Goal: Transaction & Acquisition: Purchase product/service

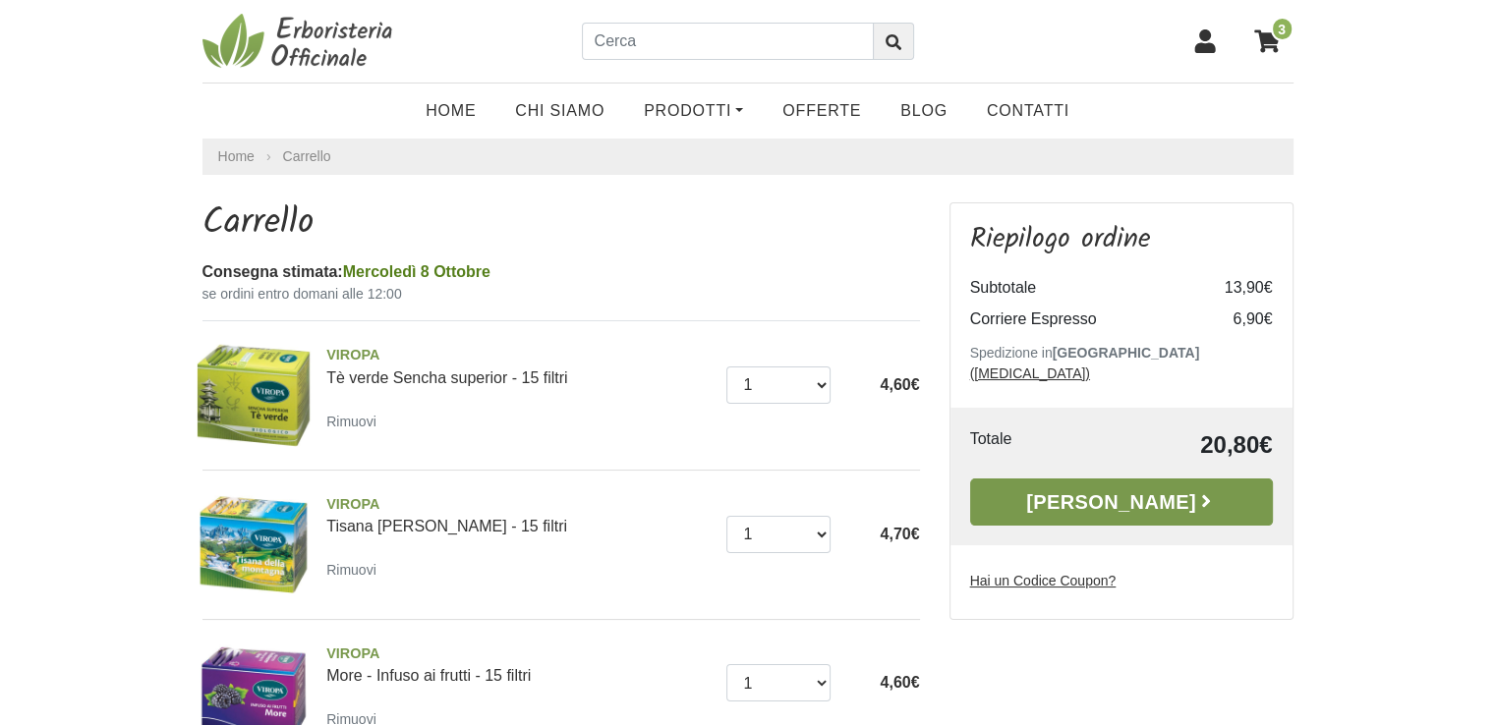
click at [1098, 485] on link "[PERSON_NAME]" at bounding box center [1121, 502] width 303 height 47
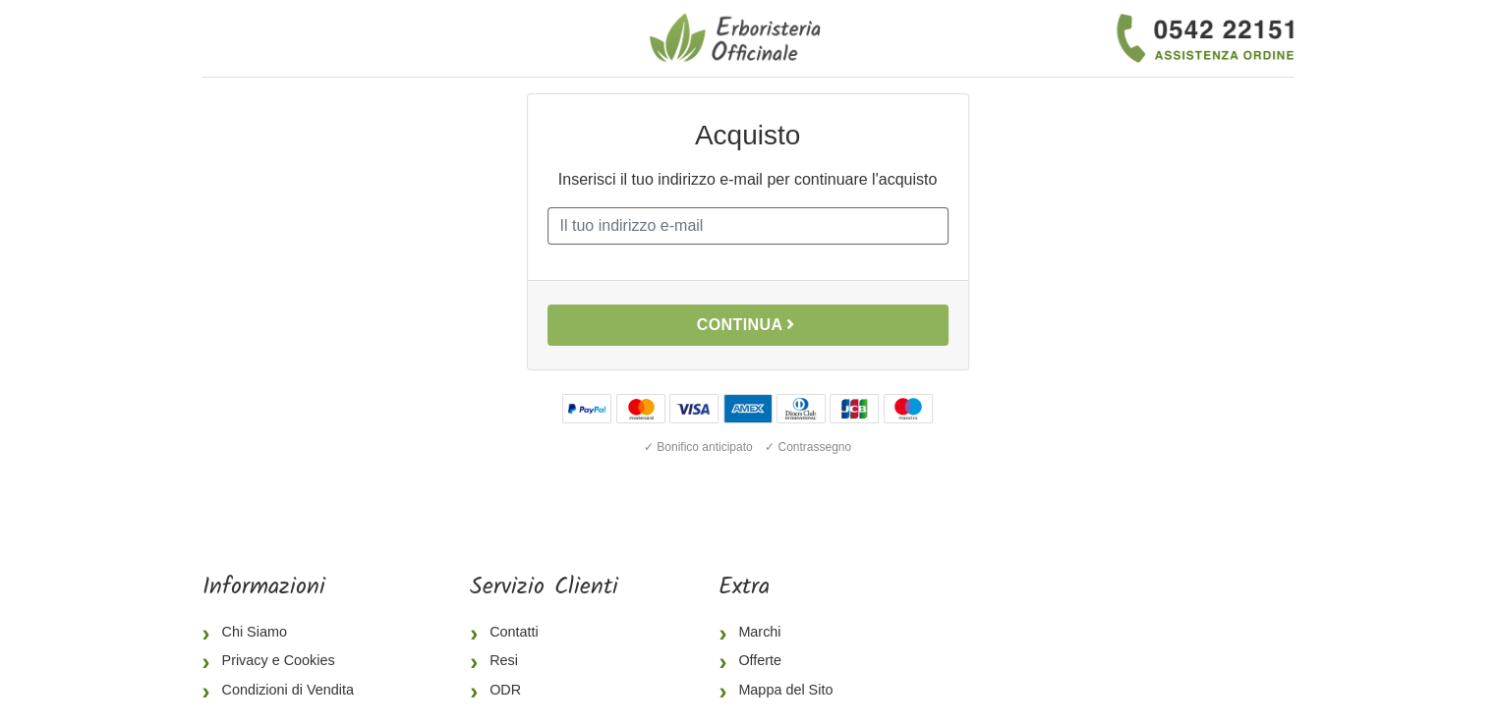
click at [735, 241] on input "E-mail" at bounding box center [747, 225] width 401 height 37
type input "fabio71.mara@gmail.com"
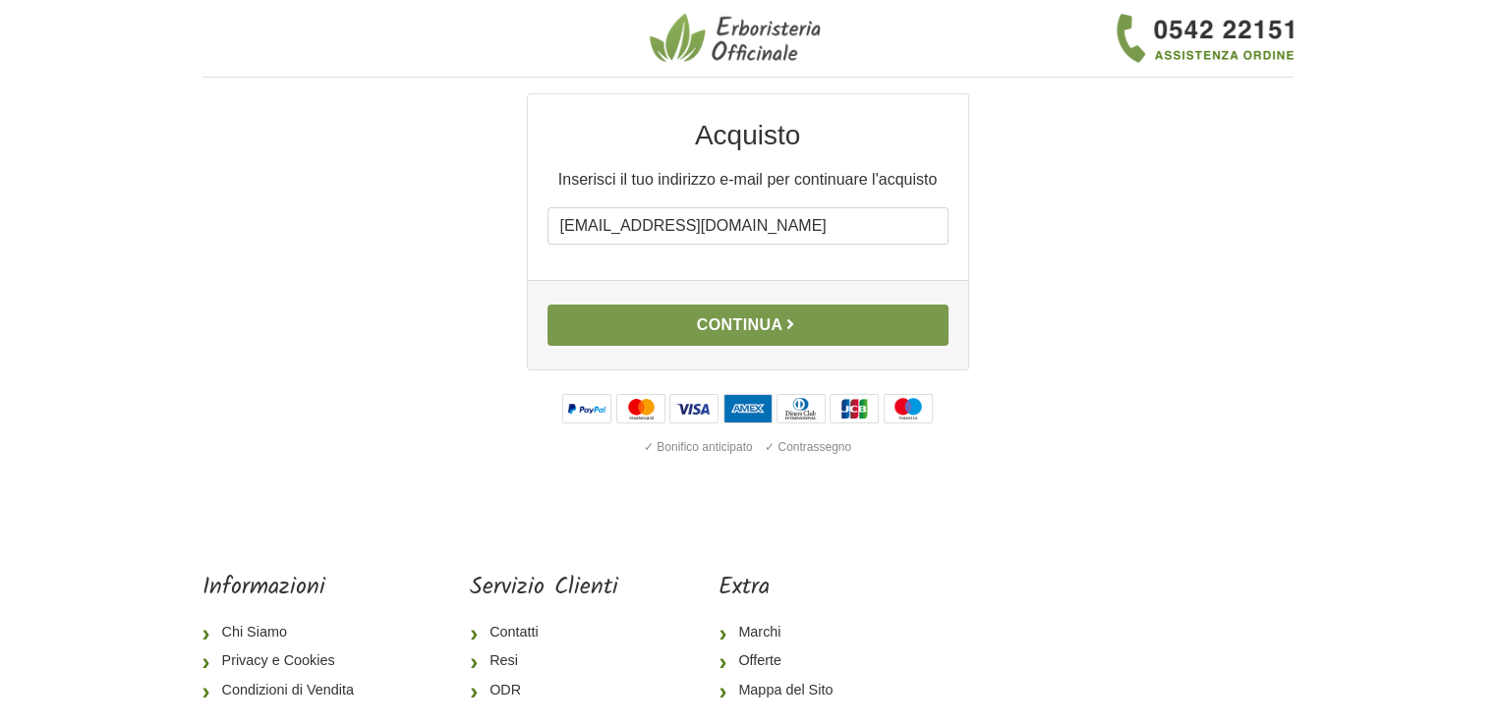
click at [727, 324] on button "Continua" at bounding box center [747, 325] width 401 height 41
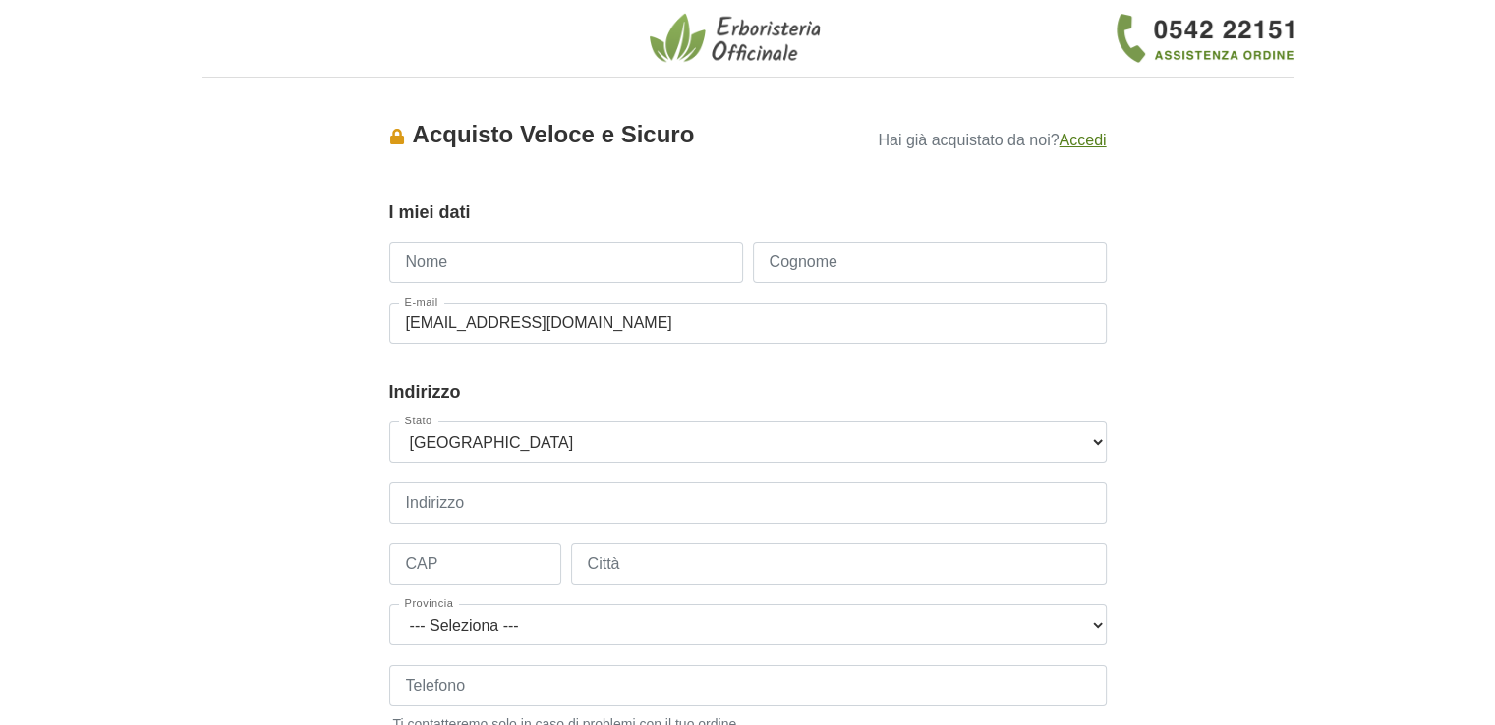
click at [578, 260] on input "Nome" at bounding box center [566, 262] width 354 height 41
type input "fabio"
type input "marangoni"
type input "3333190068"
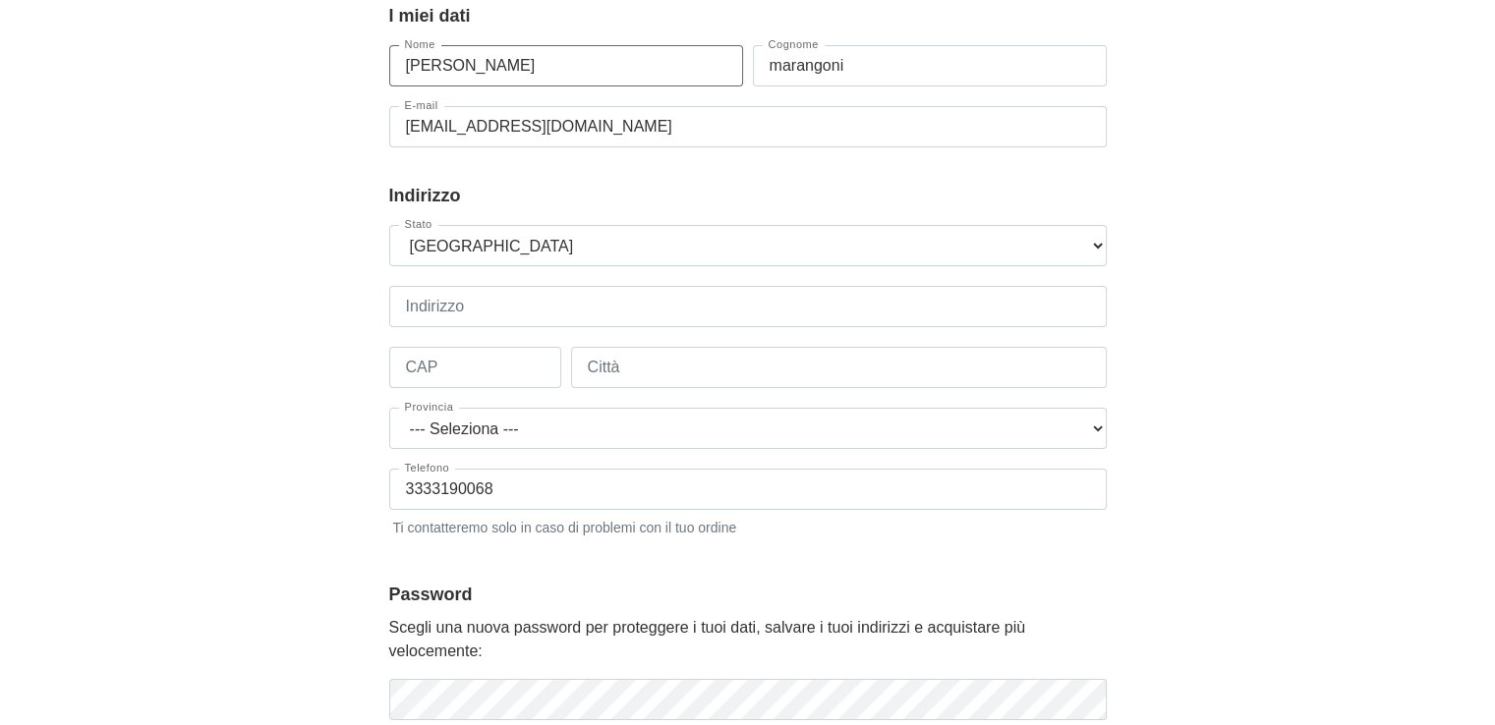
scroll to position [236, 0]
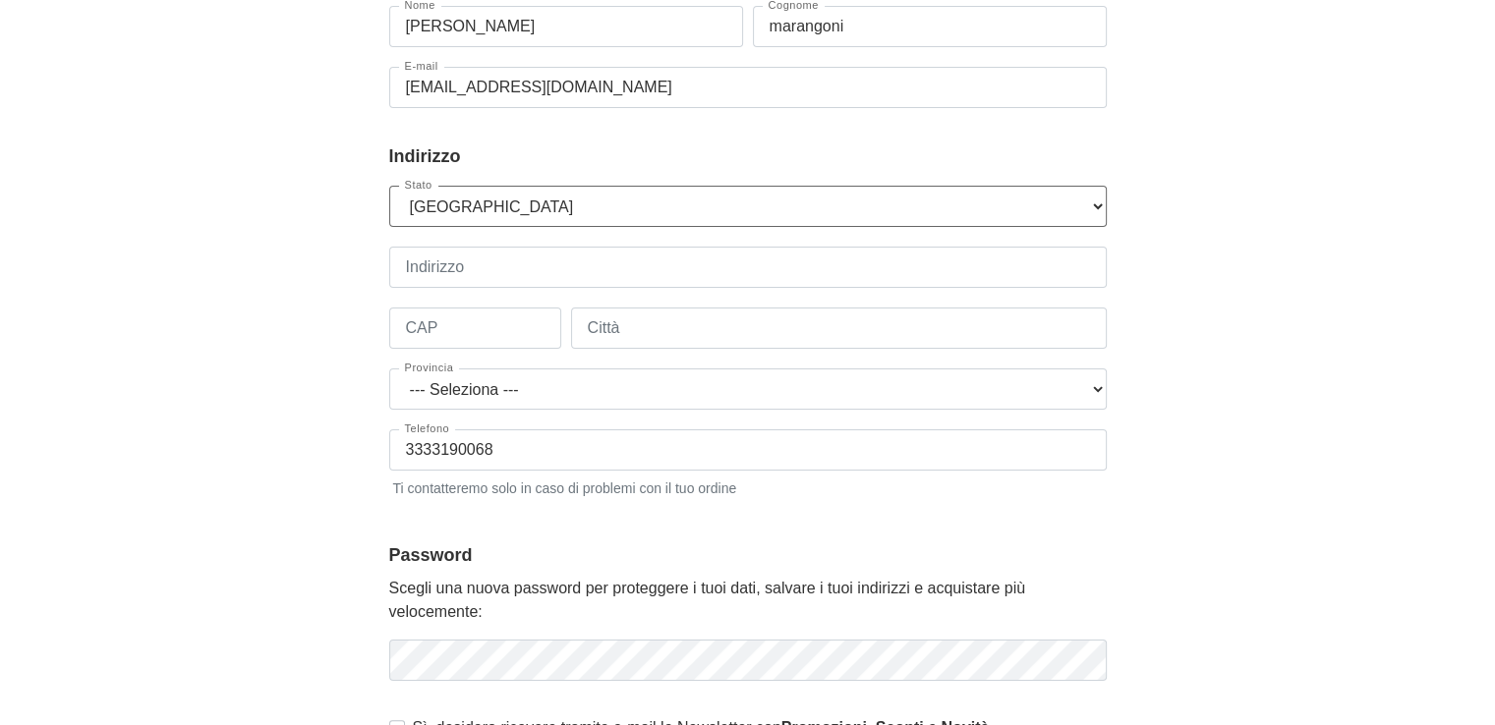
click at [491, 217] on select "--- Seleziona --- Austria Belgium Bulgaria Croatia Czech Republic Denmark Eston…" at bounding box center [748, 206] width 718 height 41
click at [509, 272] on input "Indirizzo" at bounding box center [748, 267] width 718 height 41
type input "via faentina 258 c/o maie spa"
type input "48124"
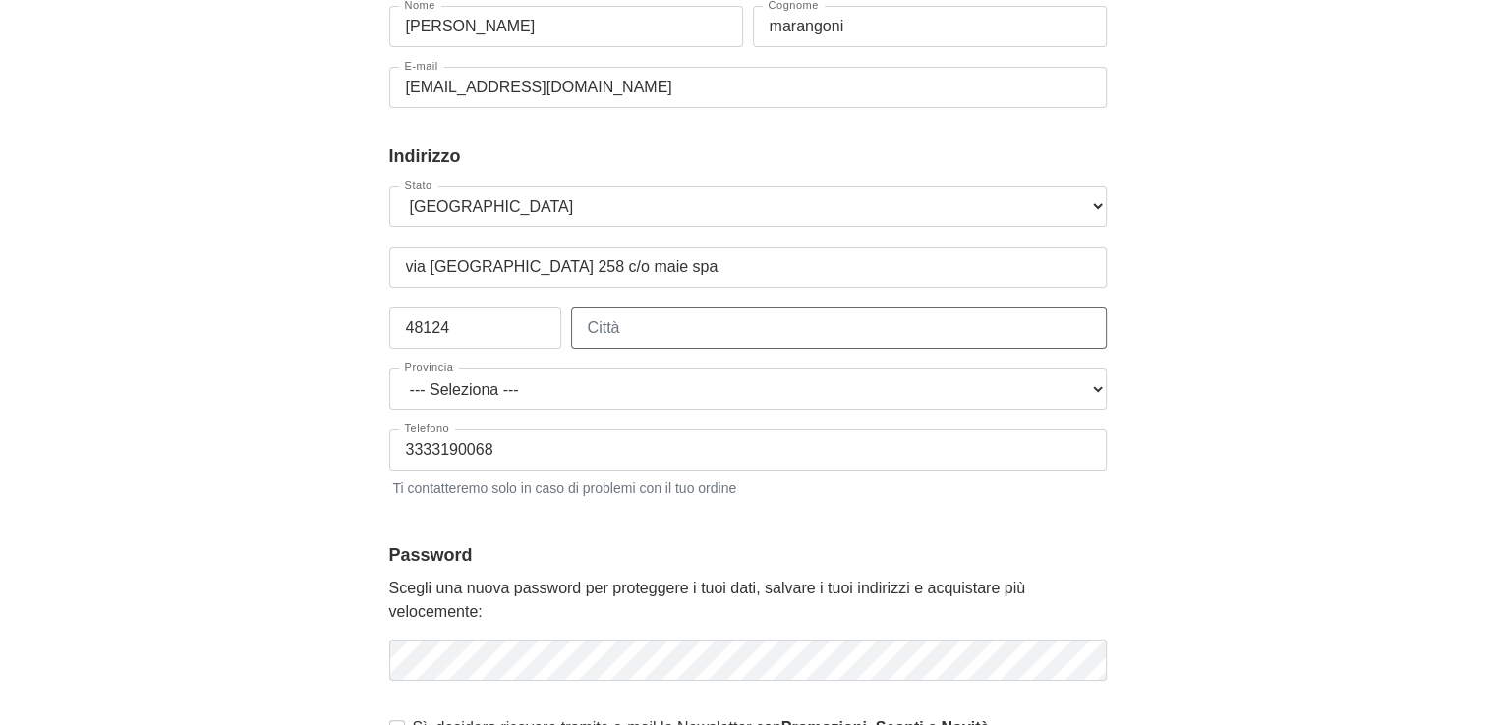
type input "Ravenna"
select select "3919"
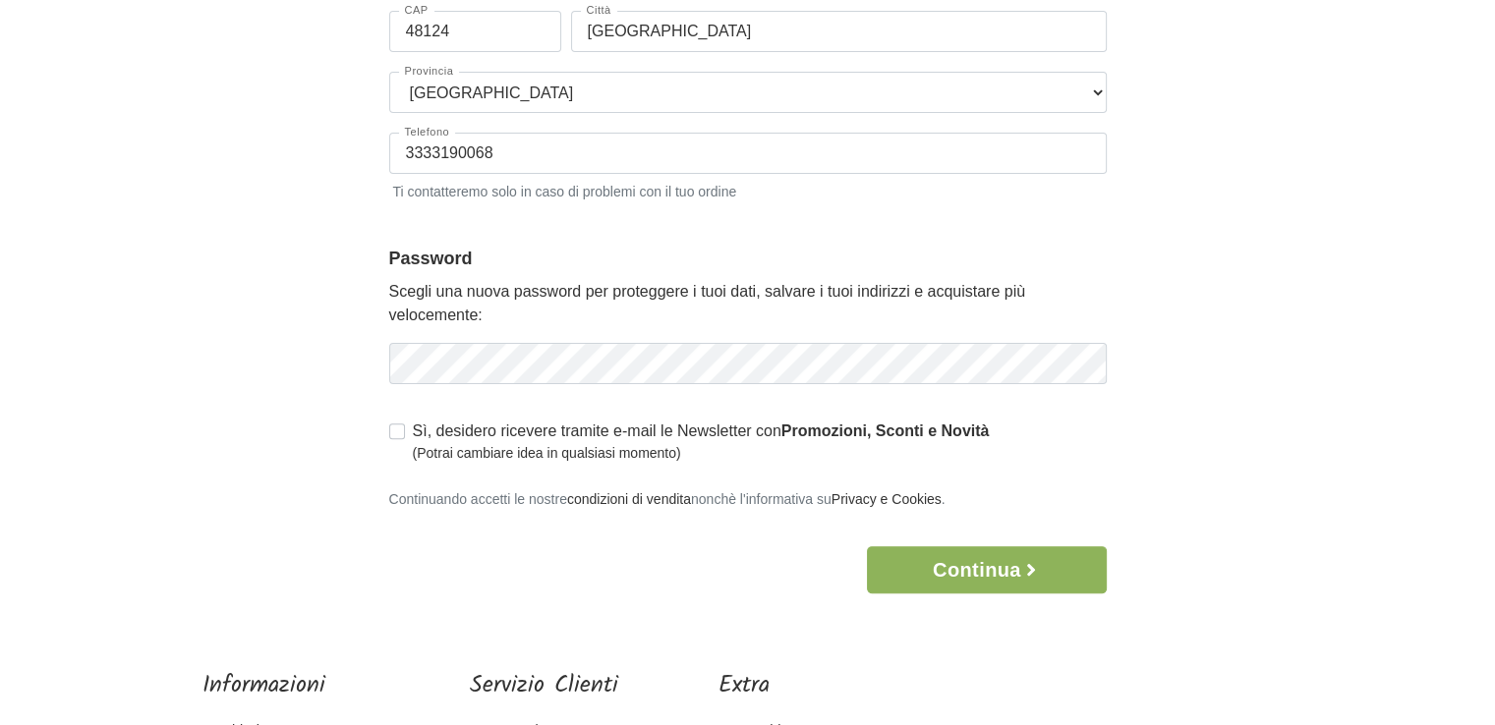
scroll to position [550, 0]
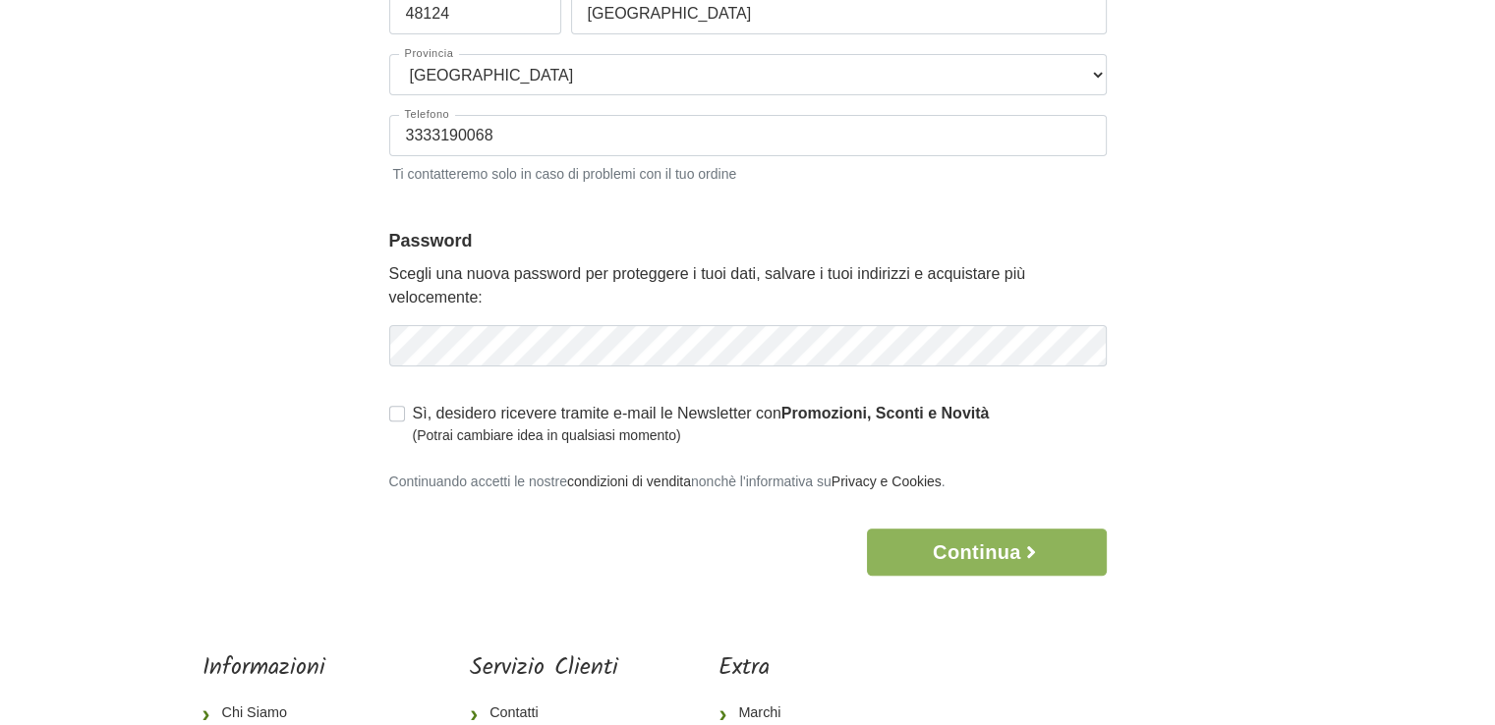
click at [556, 585] on body "1 I Miei Dati 2 Indirizzo 3 Spedizione 4 Pagamento 5 Verifica ordine Accesso × …" at bounding box center [747, 179] width 1495 height 1458
click at [970, 544] on button "Continua" at bounding box center [986, 552] width 239 height 47
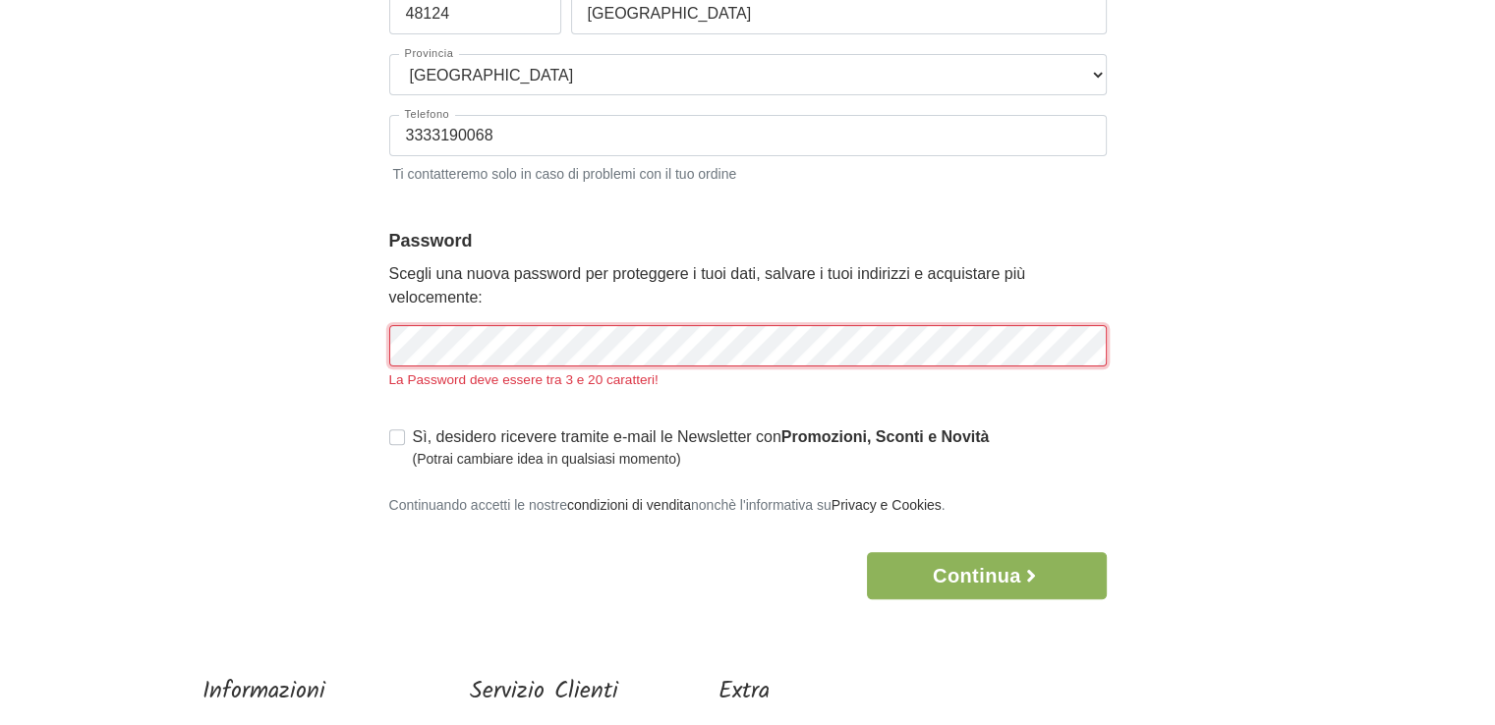
click at [698, 528] on form "I miei dati Gruppo Clienti Default Nome fabio Cognome marangoni E-mail fabio71.…" at bounding box center [748, 113] width 718 height 974
click at [1493, 418] on body "1 I Miei Dati 2 Indirizzo 3 Spedizione 4 Pagamento 5 Verifica ordine Accesso × …" at bounding box center [747, 190] width 1495 height 1481
click at [1154, 202] on div "Accesso × Accedi per completare il tuo acquisto più velocemente. E-mail fabio71…" at bounding box center [748, 71] width 1121 height 1057
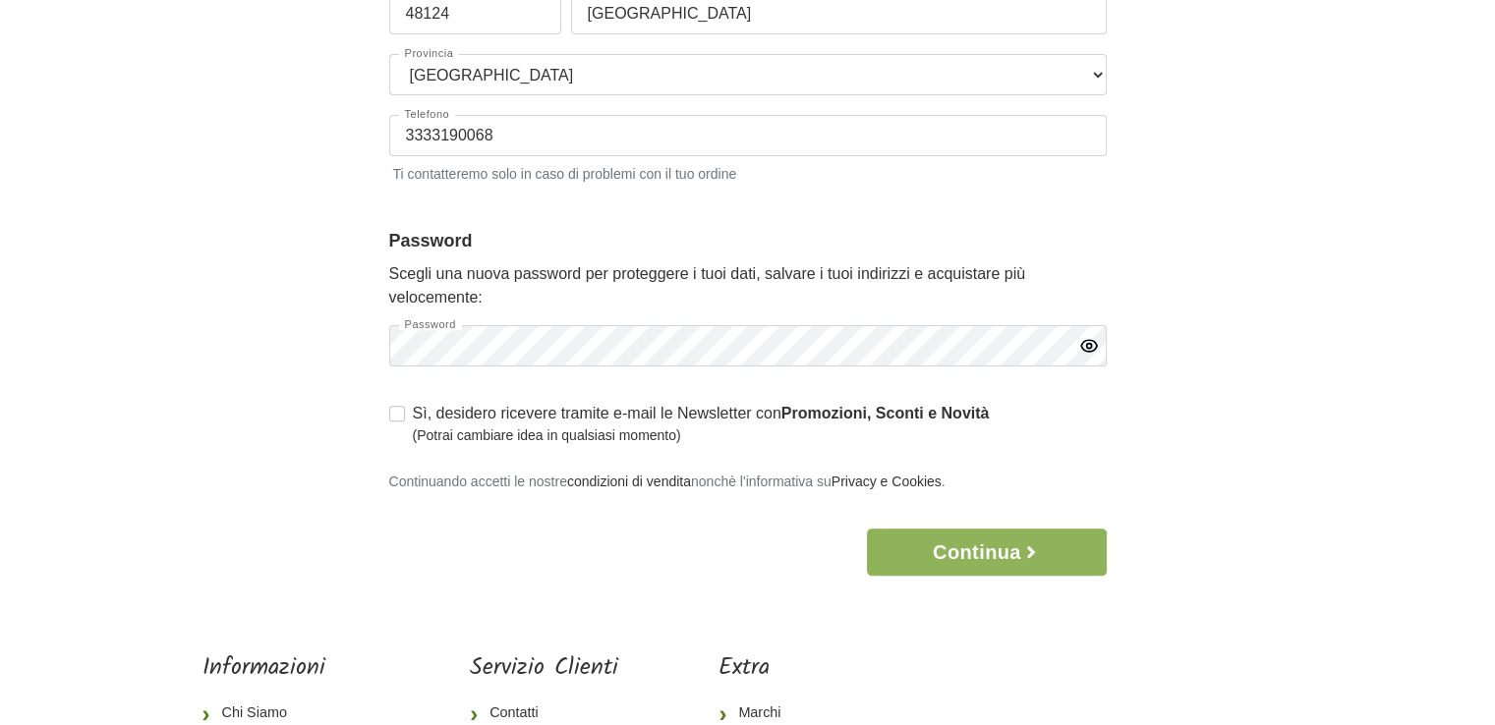
click at [1089, 346] on icon "button" at bounding box center [1089, 346] width 20 height 20
click at [1010, 544] on button "Continua" at bounding box center [986, 552] width 239 height 47
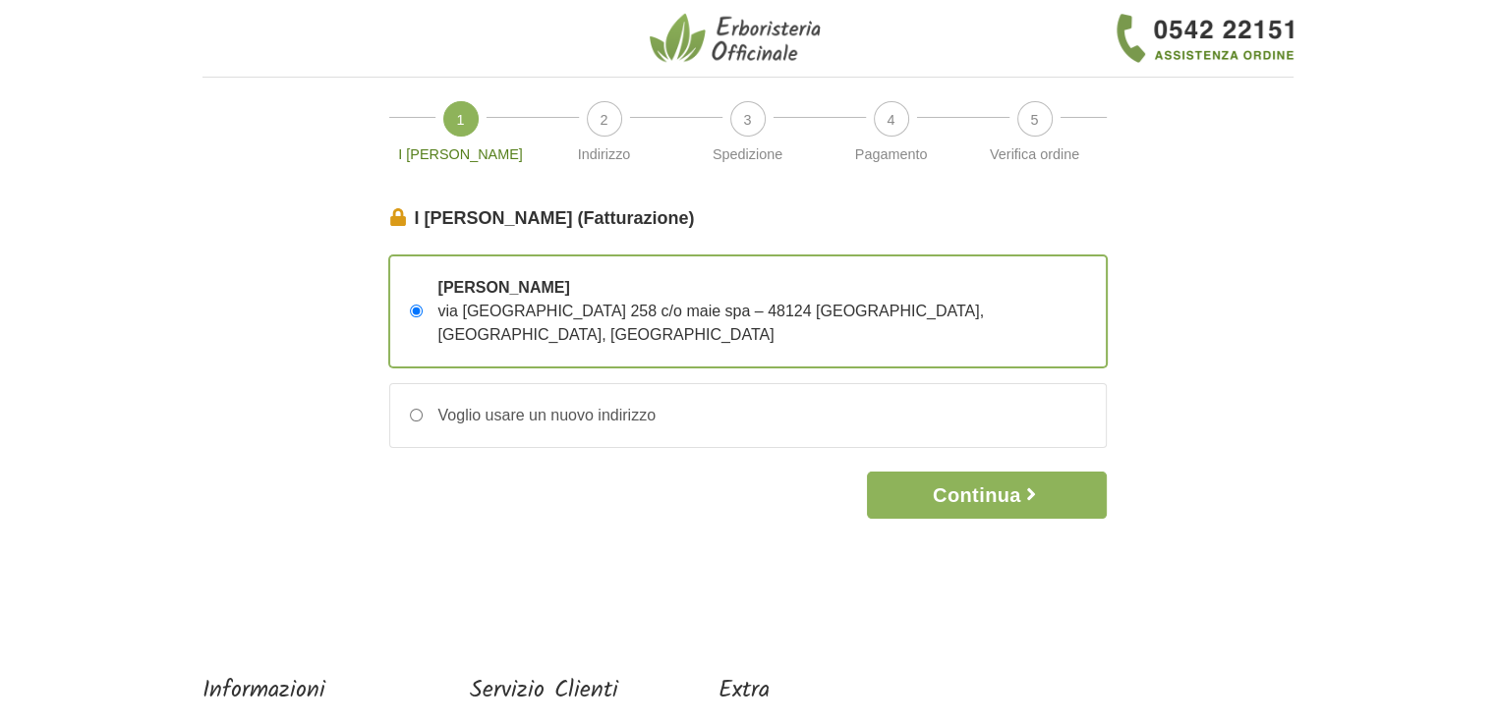
click at [1094, 346] on form "I Miei Dati (Fatturazione) Continua Fabio Marangoni via faentina 258 c/o maie s…" at bounding box center [748, 362] width 718 height 314
click at [1001, 472] on button "Continua" at bounding box center [986, 495] width 239 height 47
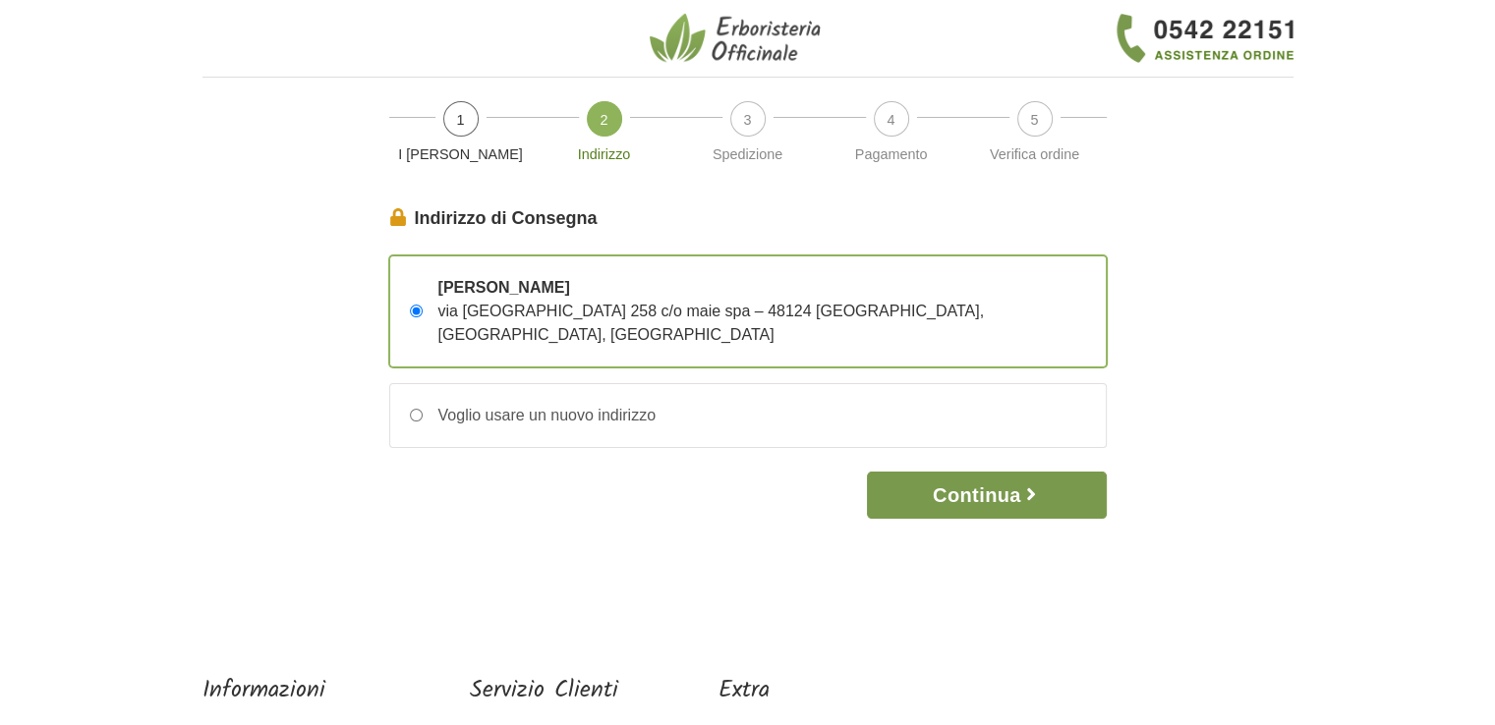
click at [987, 474] on button "Continua" at bounding box center [986, 495] width 239 height 47
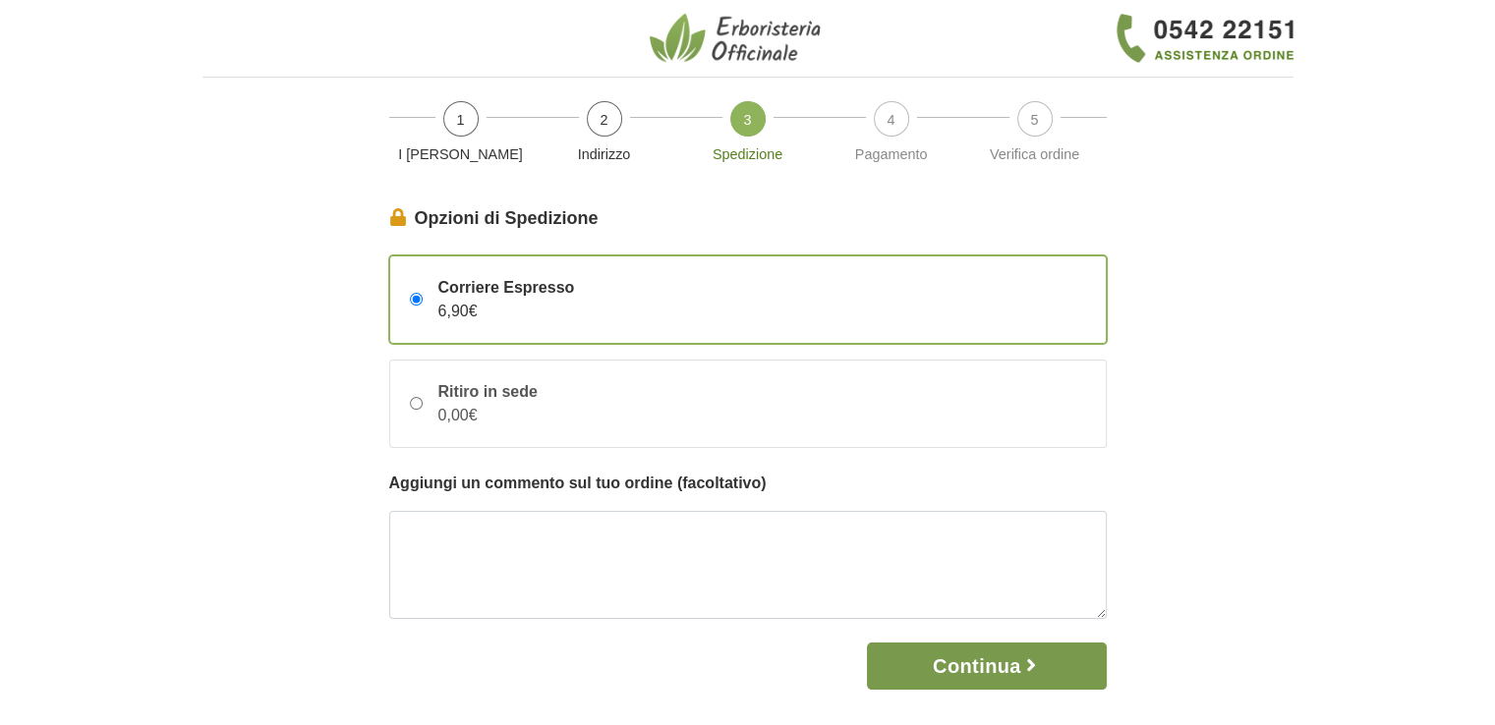
click at [963, 664] on button "Continua" at bounding box center [986, 666] width 239 height 47
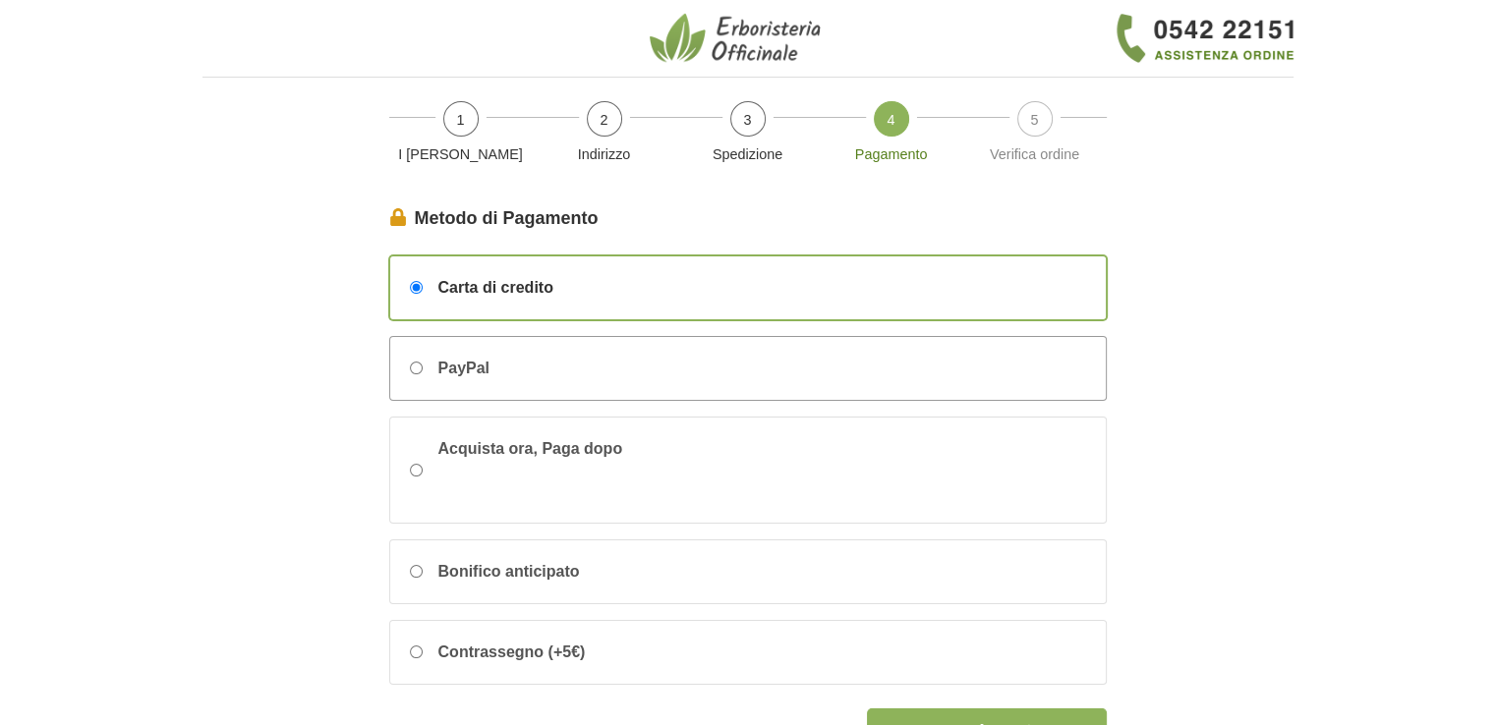
click at [417, 368] on input "PayPal" at bounding box center [416, 368] width 13 height 13
radio input "true"
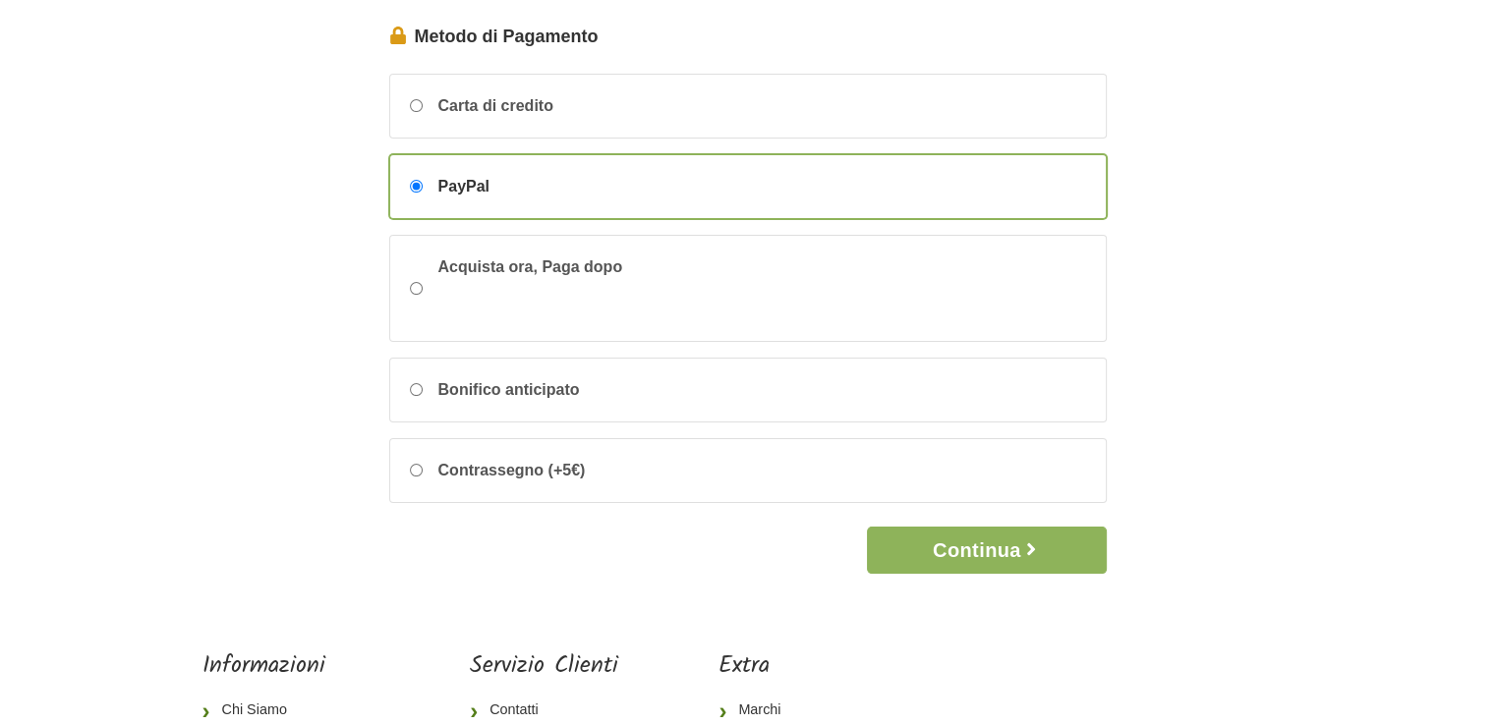
scroll to position [197, 0]
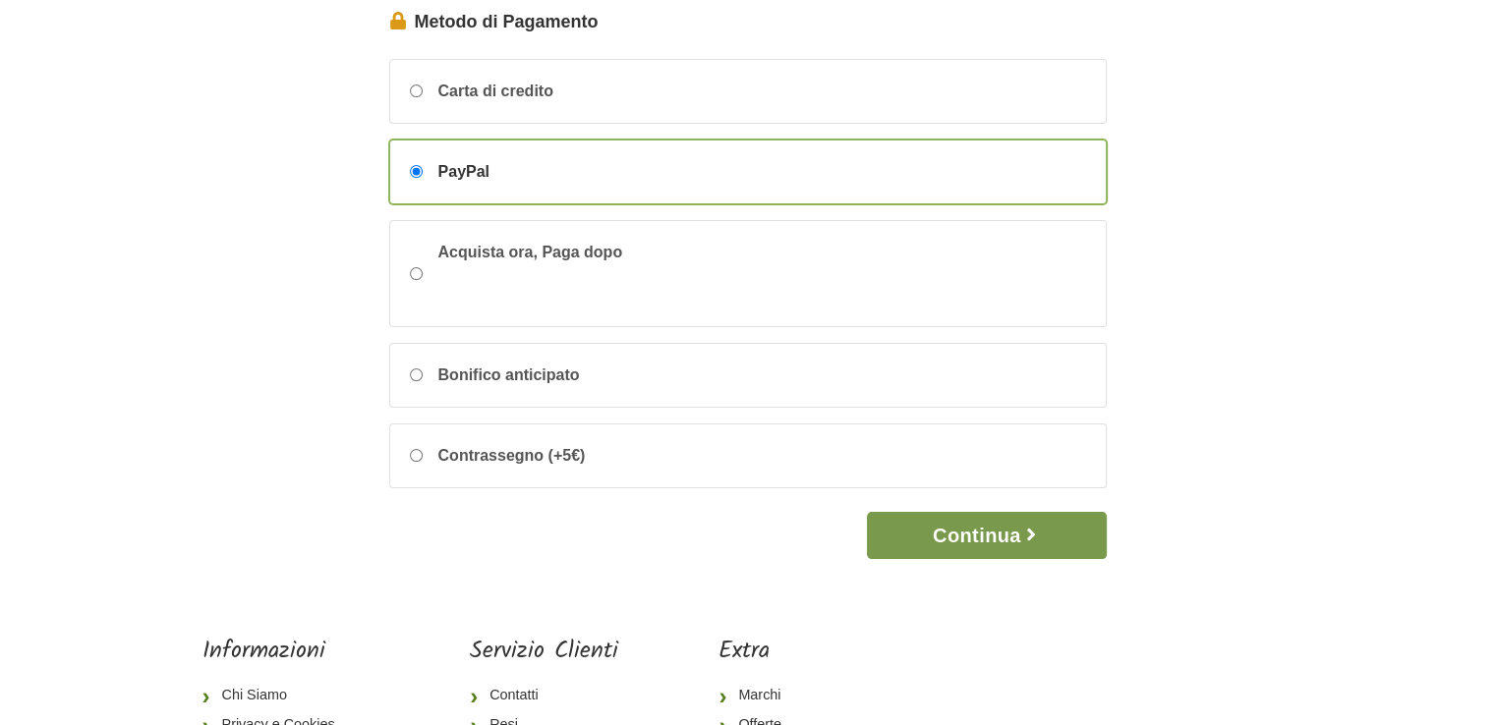
click at [967, 525] on button "Continua" at bounding box center [986, 535] width 239 height 47
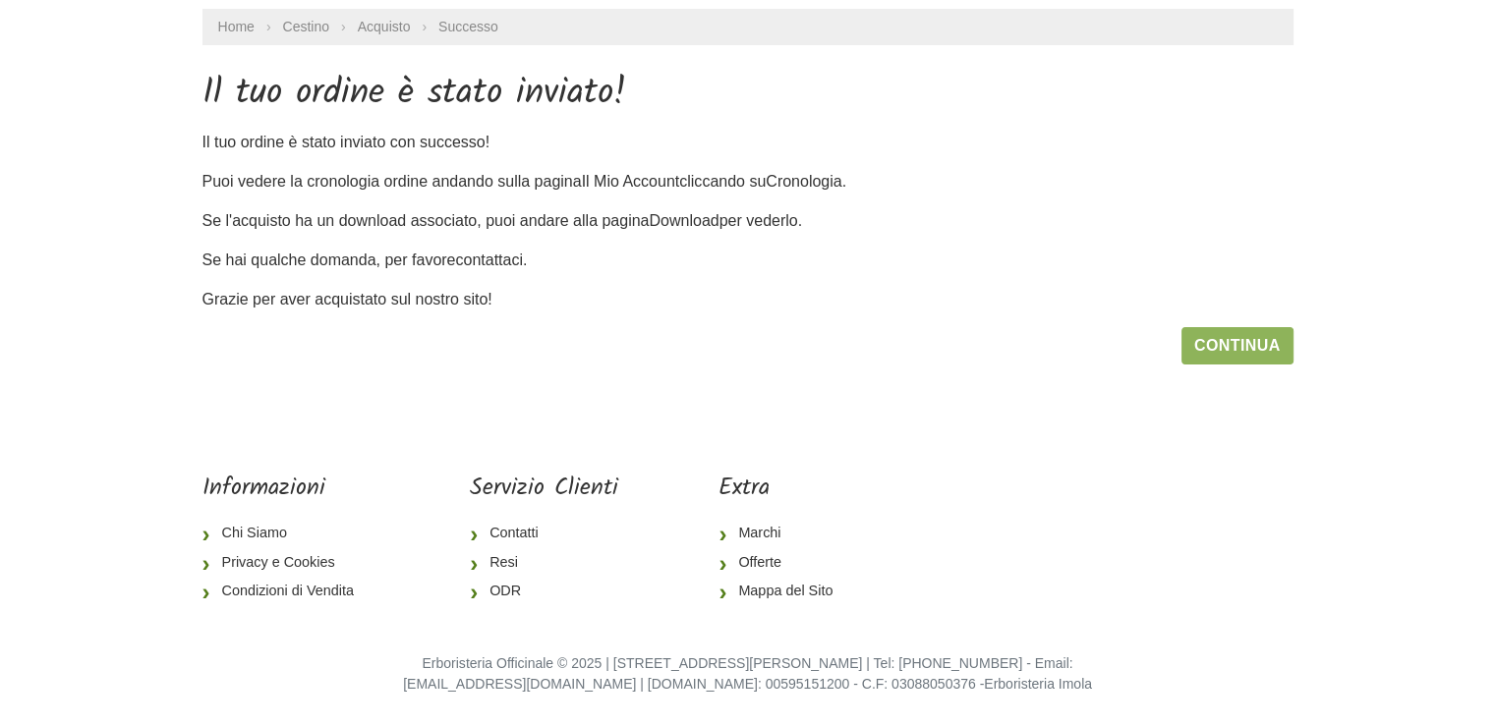
scroll to position [131, 0]
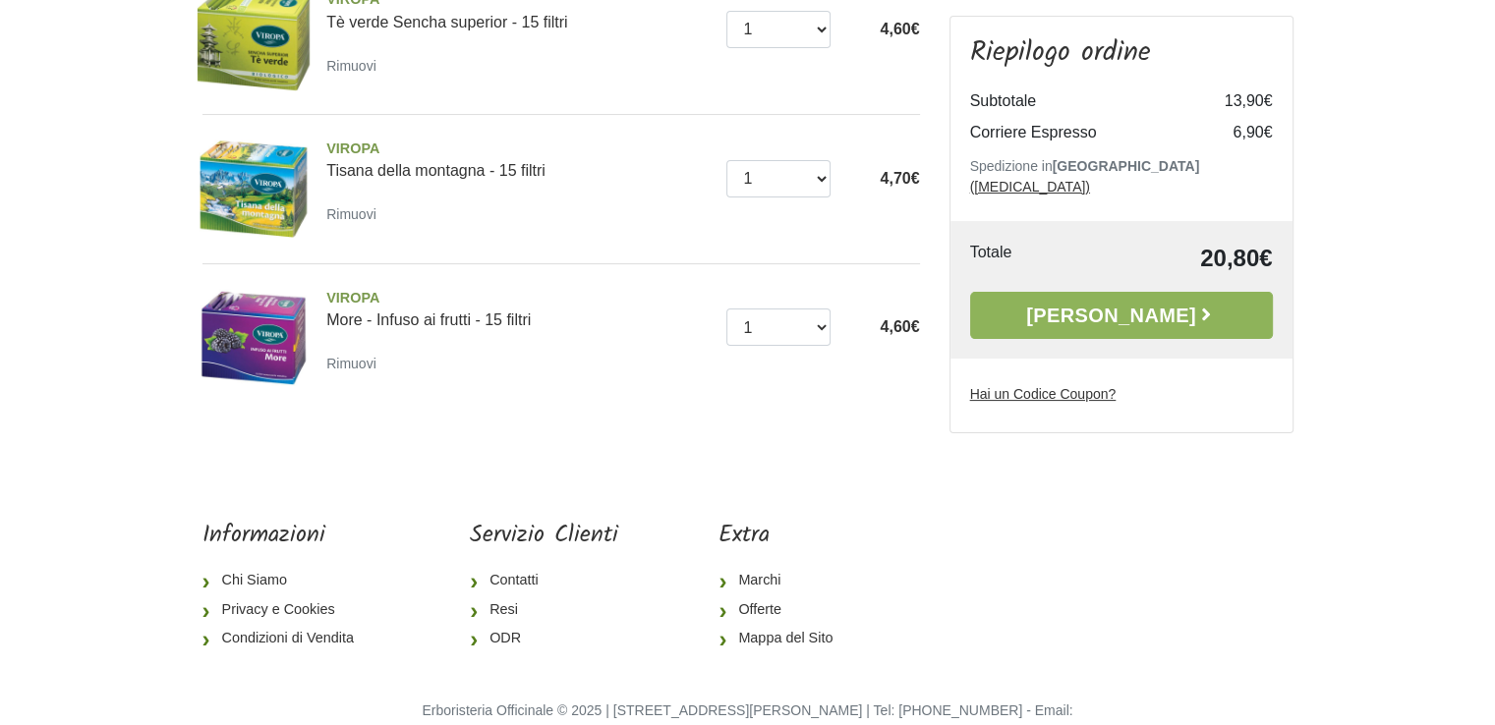
scroll to position [404, 0]
